Goal: Information Seeking & Learning: Learn about a topic

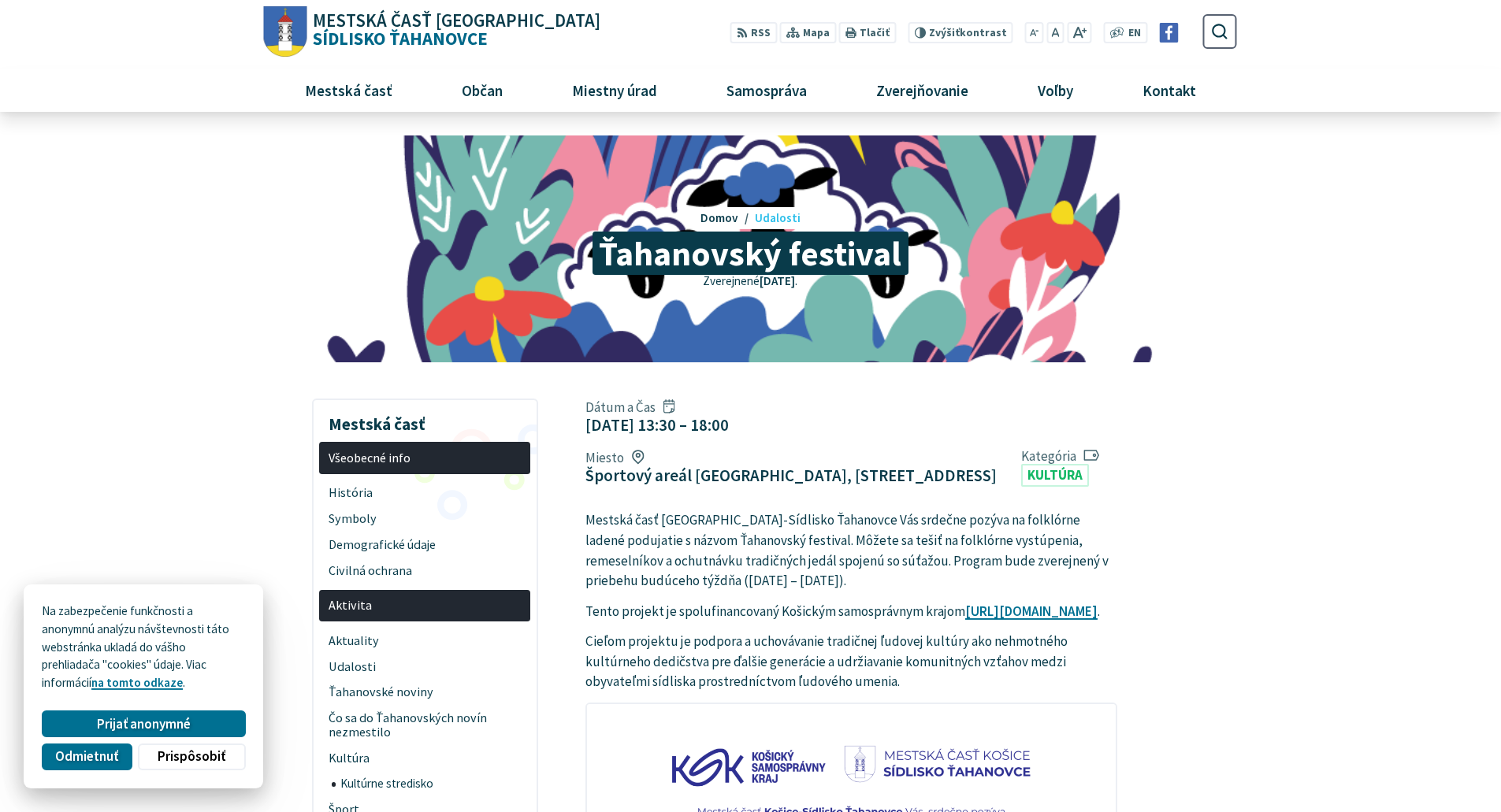
click at [769, 216] on span "Udalosti" at bounding box center [778, 218] width 46 height 15
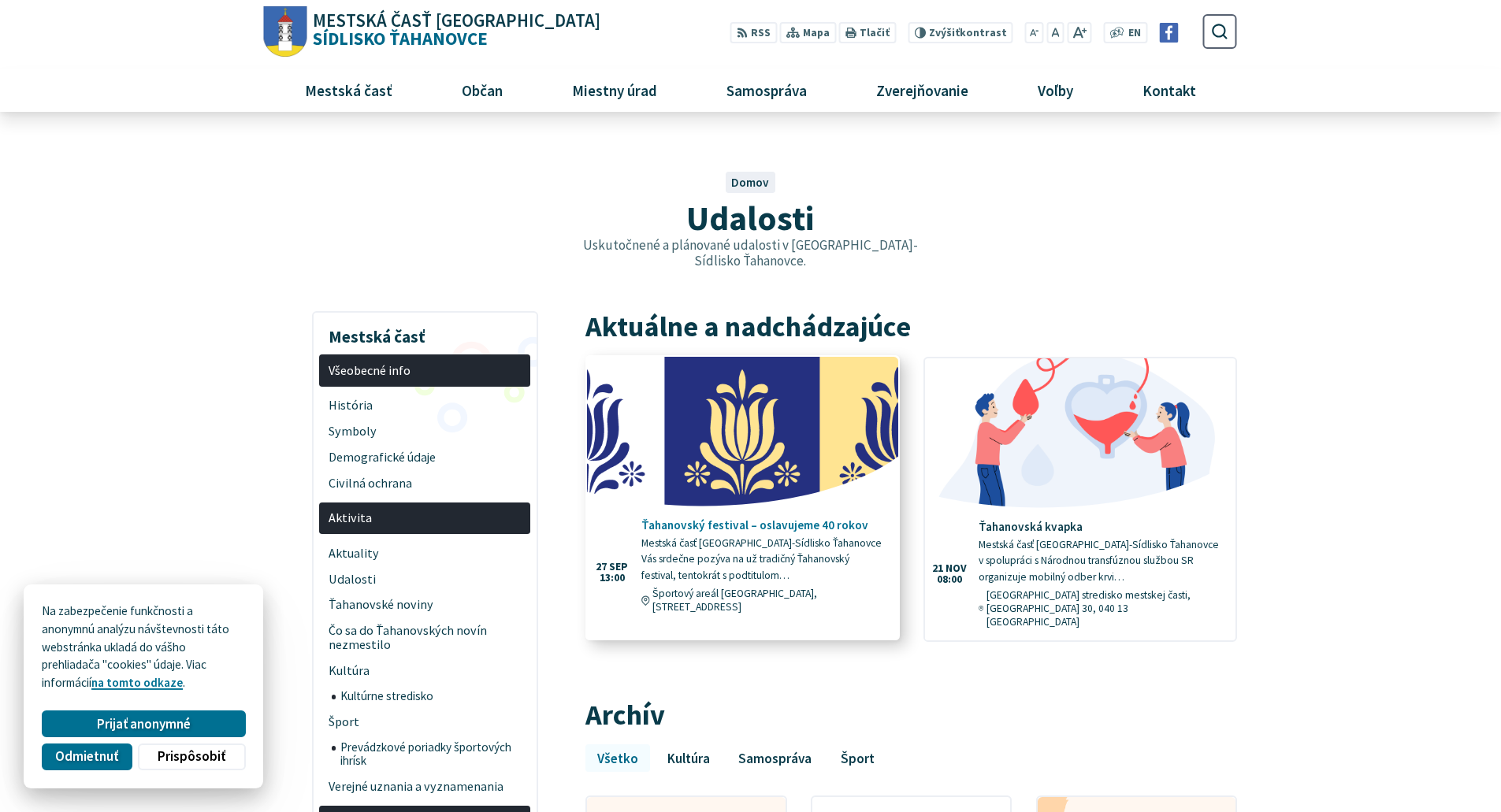
click at [707, 461] on img at bounding box center [743, 432] width 357 height 172
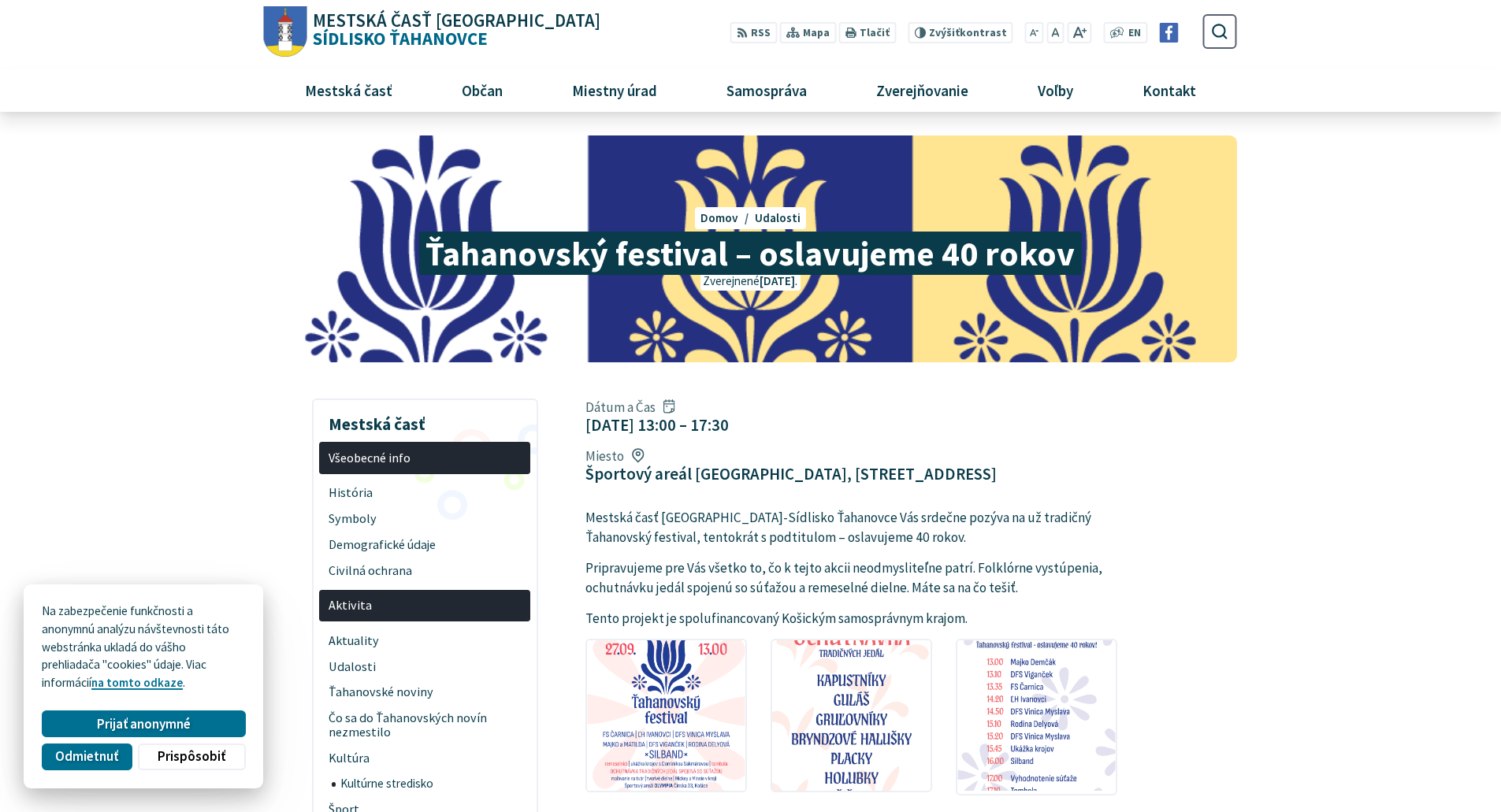
scroll to position [79, 0]
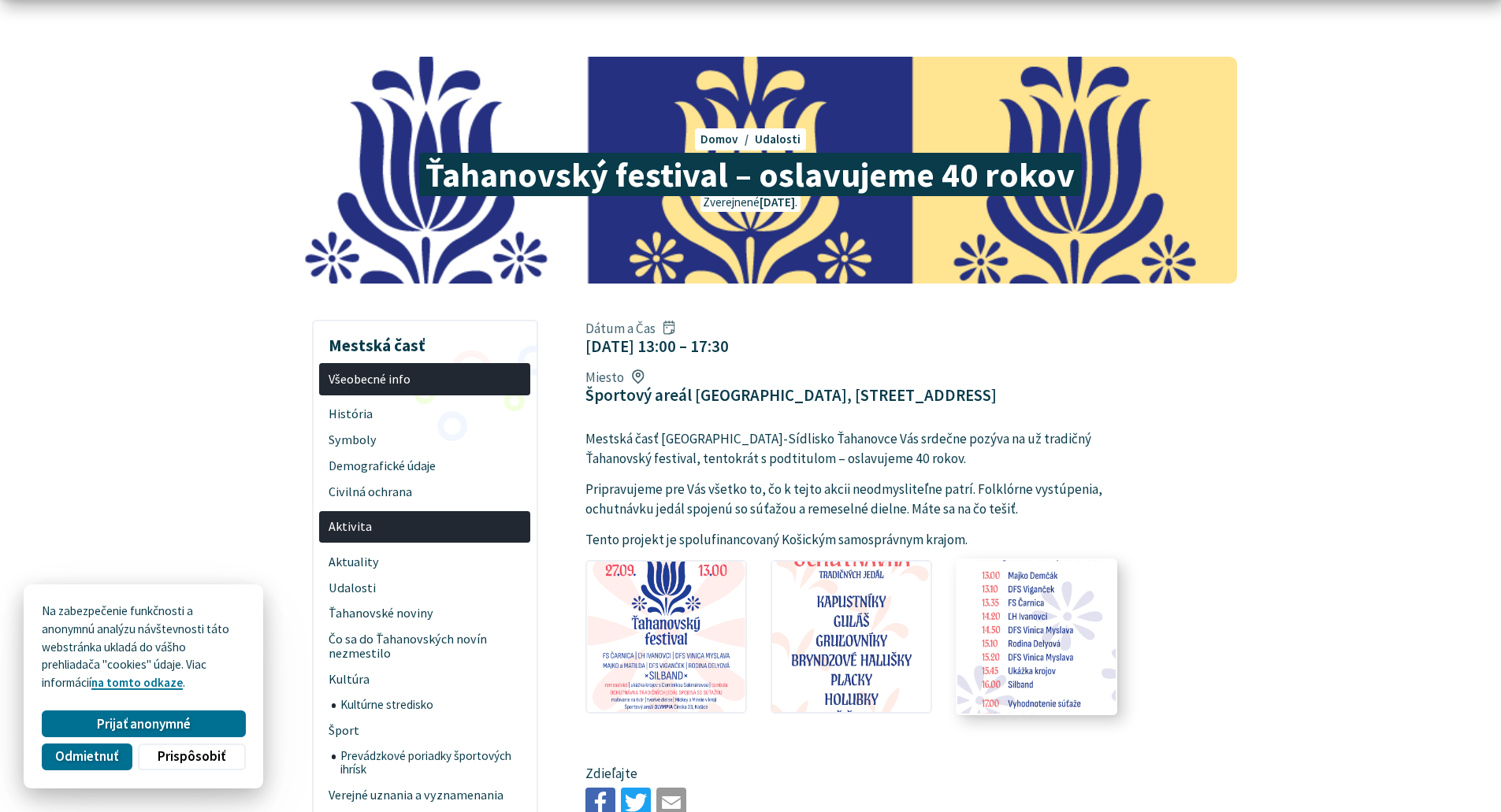
click at [1044, 587] on img at bounding box center [1036, 636] width 174 height 166
